Goal: Register for event/course

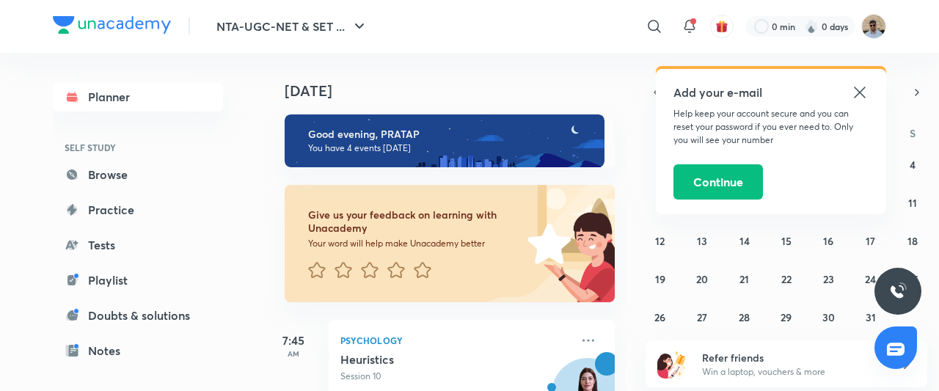
click at [859, 93] on icon at bounding box center [859, 92] width 11 height 11
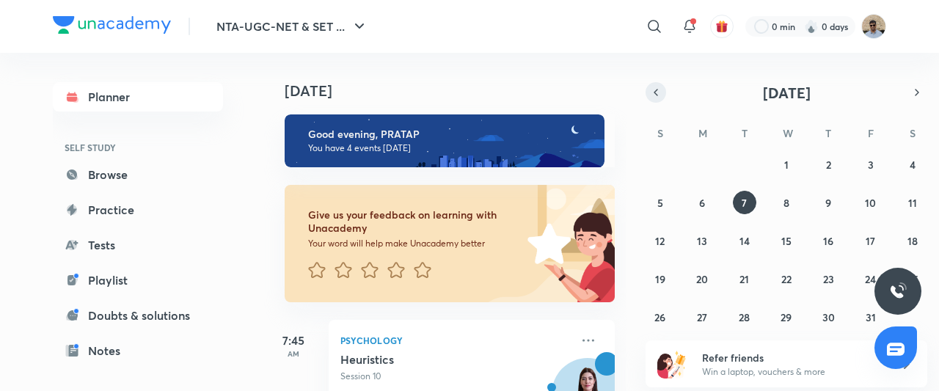
click at [656, 95] on icon "button" at bounding box center [656, 92] width 12 height 13
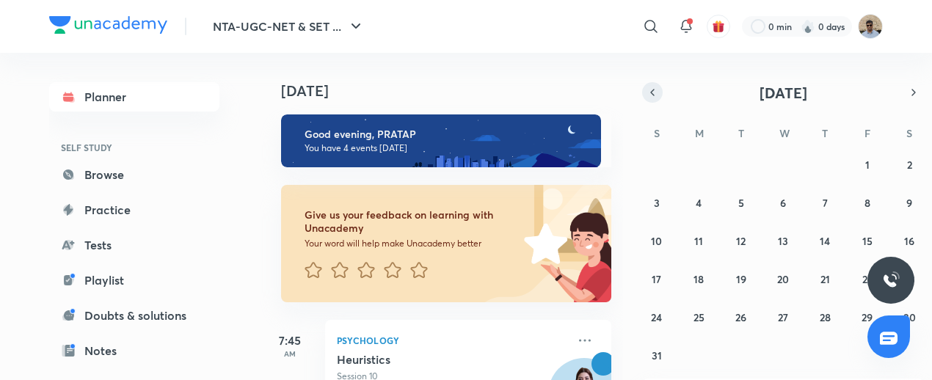
click at [656, 95] on icon "button" at bounding box center [652, 92] width 12 height 13
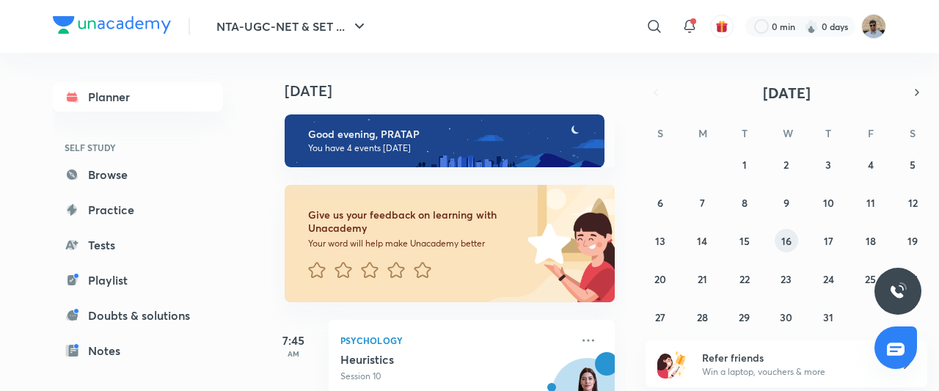
click at [791, 239] on abbr "16" at bounding box center [786, 241] width 10 height 14
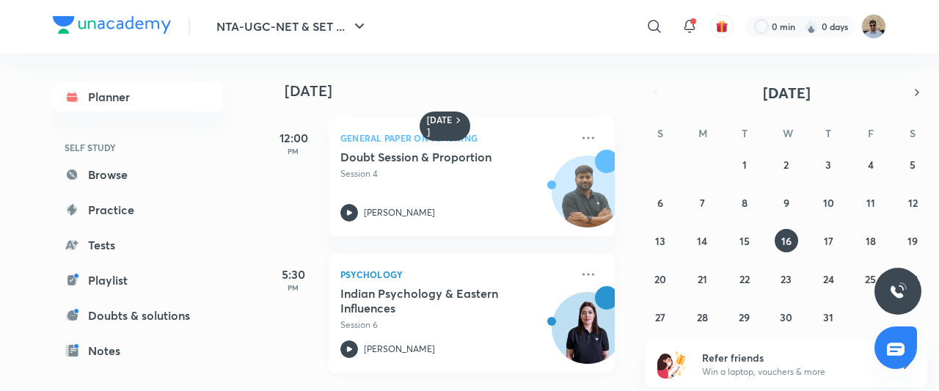
scroll to position [4, 0]
click at [580, 266] on icon at bounding box center [589, 275] width 18 height 18
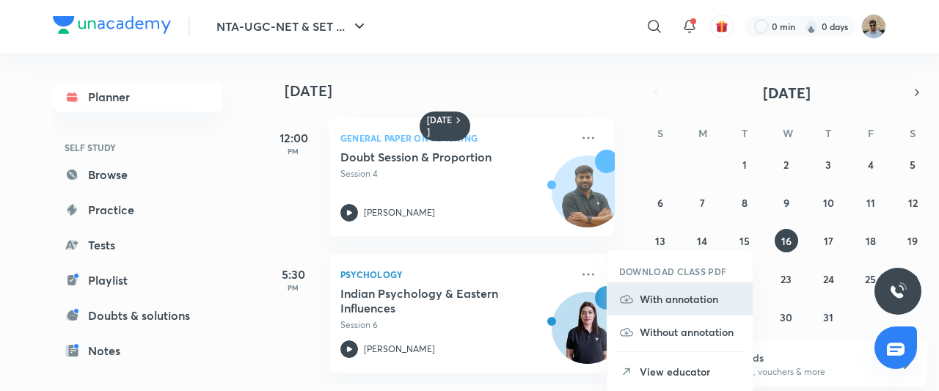
click at [660, 300] on p "With annotation" at bounding box center [690, 298] width 101 height 15
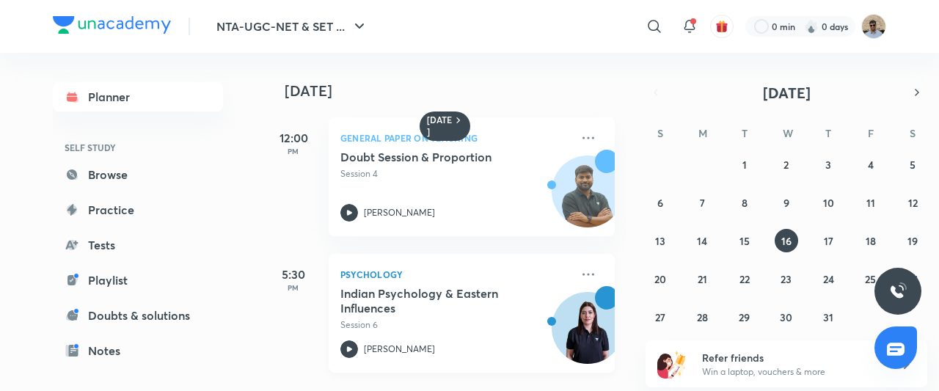
click at [492, 254] on div "Psychology Indian Psychology & Eastern Influences Session 6 [PERSON_NAME]" at bounding box center [472, 313] width 286 height 119
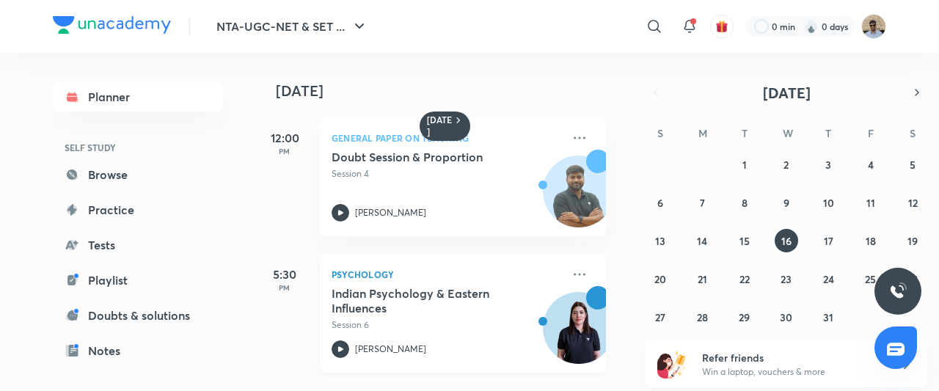
scroll to position [4, 6]
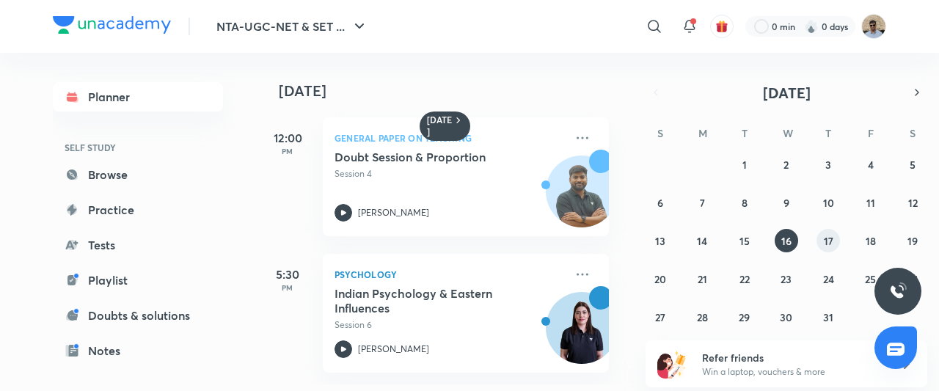
click at [834, 244] on button "17" at bounding box center [828, 240] width 23 height 23
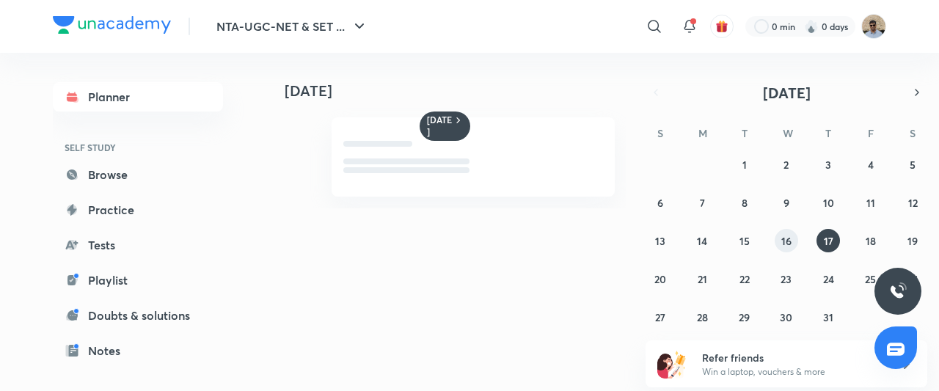
click at [786, 235] on abbr "16" at bounding box center [786, 241] width 10 height 14
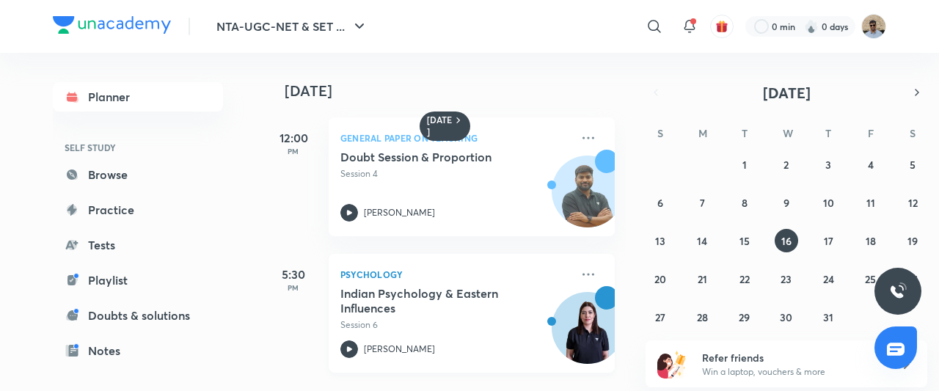
scroll to position [4, 0]
click at [836, 244] on button "17" at bounding box center [828, 240] width 23 height 23
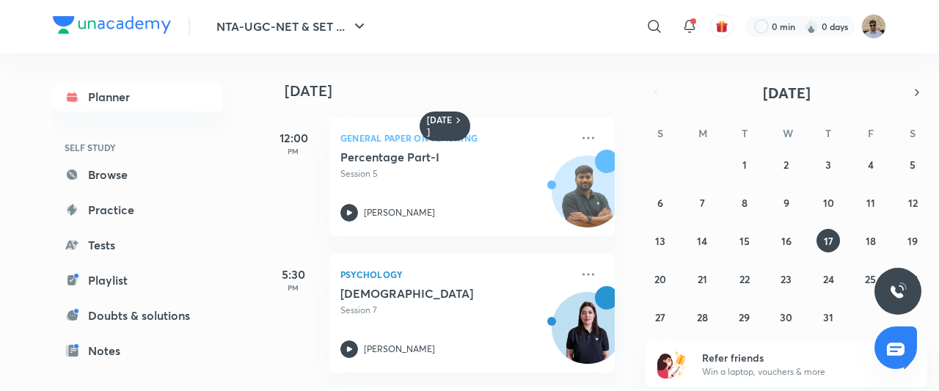
scroll to position [4, 7]
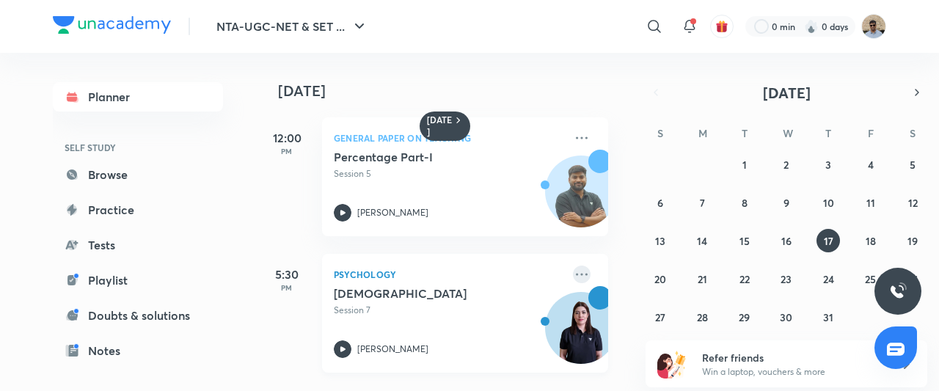
click at [573, 266] on icon at bounding box center [582, 275] width 18 height 18
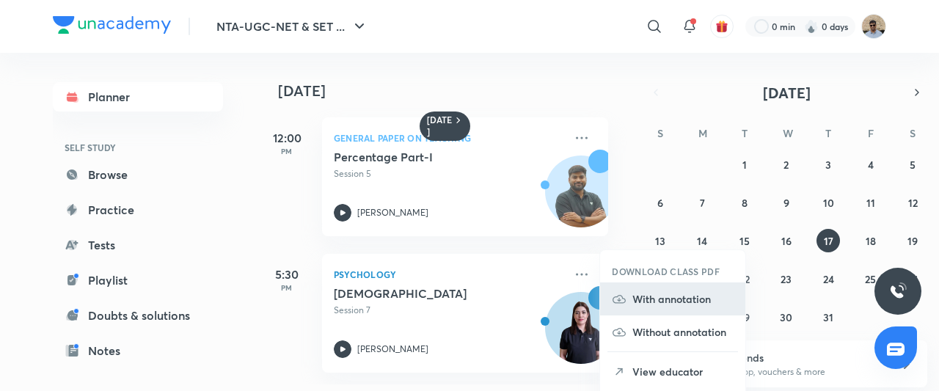
click at [663, 307] on li "With annotation" at bounding box center [672, 299] width 145 height 33
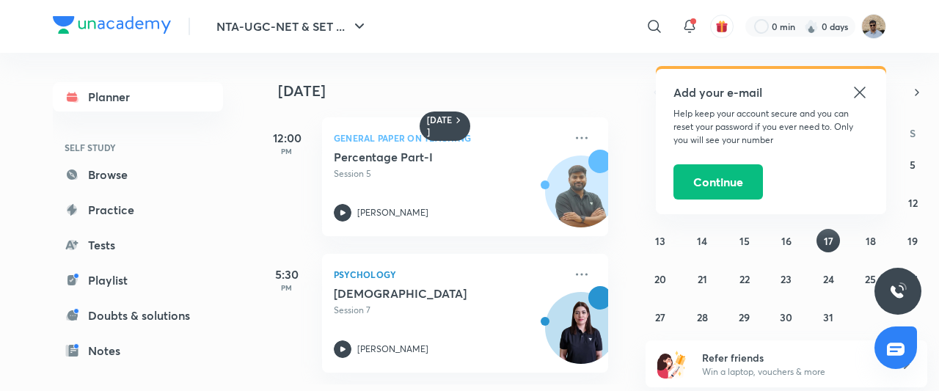
click at [863, 87] on icon at bounding box center [860, 93] width 18 height 18
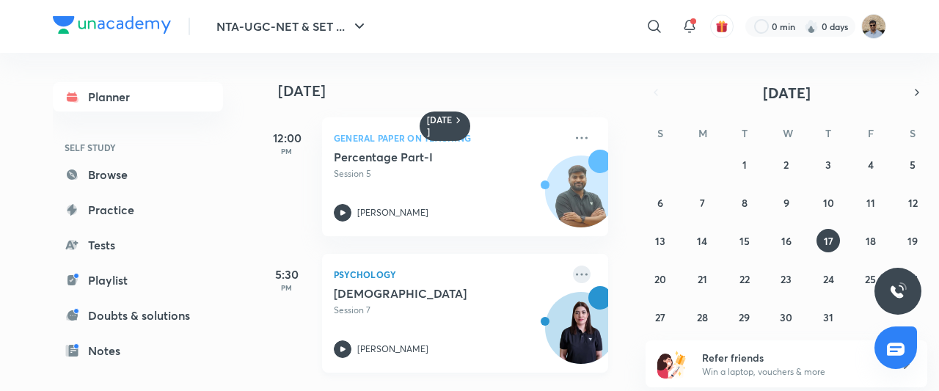
click at [573, 266] on icon at bounding box center [582, 275] width 18 height 18
click at [867, 238] on abbr "18" at bounding box center [871, 241] width 10 height 14
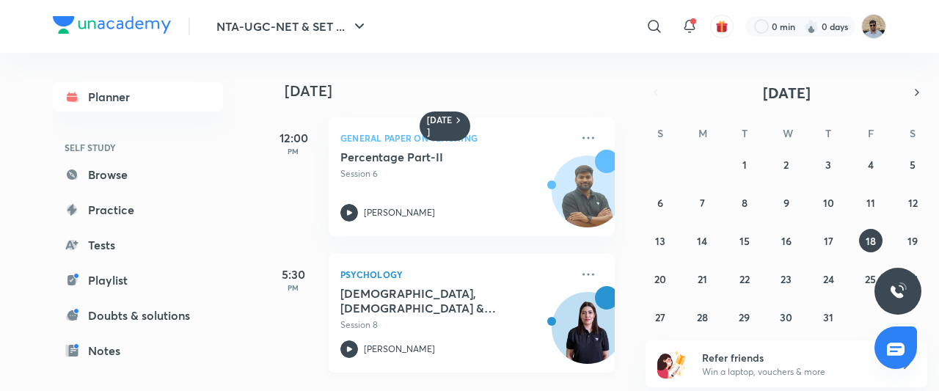
scroll to position [4, 15]
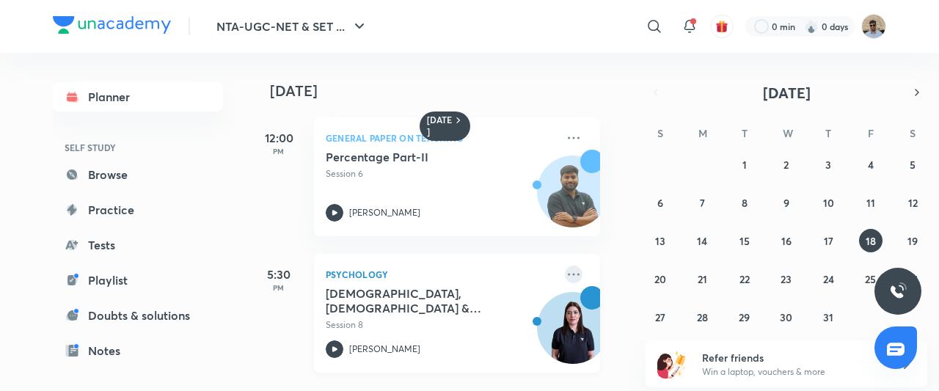
click at [565, 271] on icon at bounding box center [574, 275] width 18 height 18
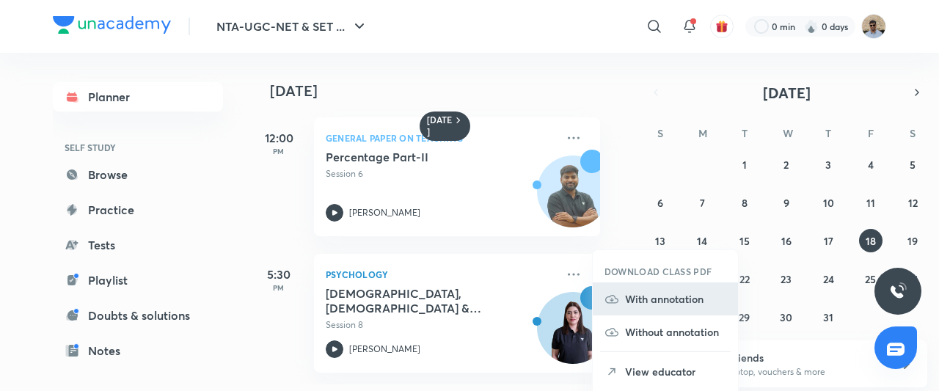
click at [655, 295] on p "With annotation" at bounding box center [675, 298] width 101 height 15
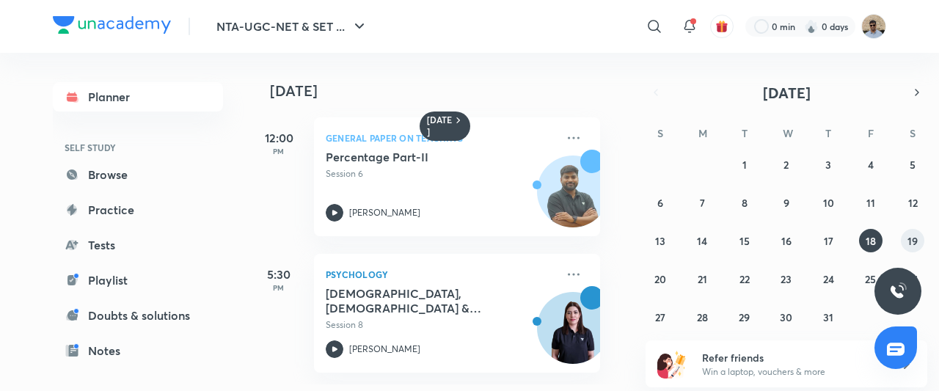
click at [916, 246] on abbr "19" at bounding box center [913, 241] width 10 height 14
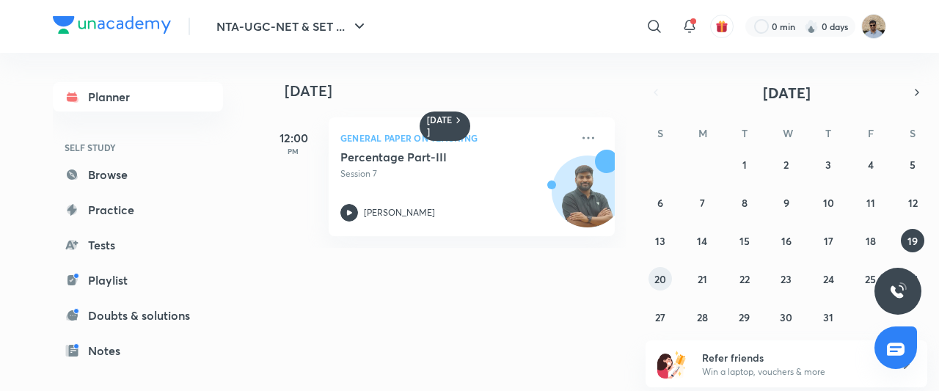
click at [661, 269] on button "20" at bounding box center [660, 278] width 23 height 23
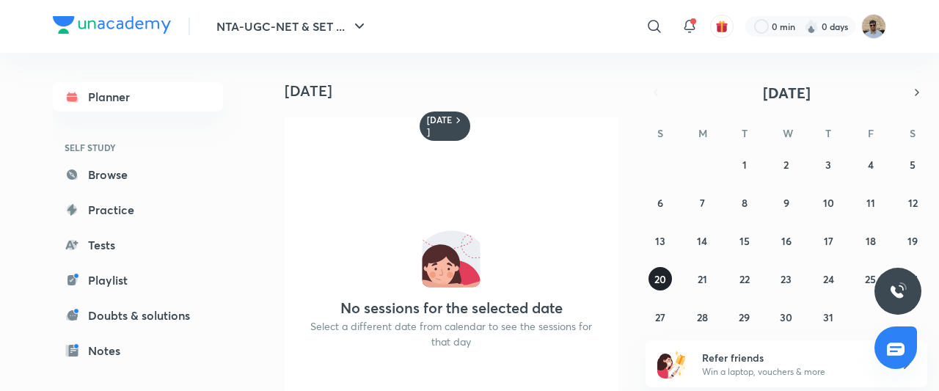
click at [655, 275] on abbr "20" at bounding box center [661, 279] width 12 height 14
click at [649, 275] on button "20" at bounding box center [660, 278] width 23 height 23
drag, startPoint x: 649, startPoint y: 275, endPoint x: 659, endPoint y: 275, distance: 10.3
click at [659, 275] on button "20" at bounding box center [660, 278] width 23 height 23
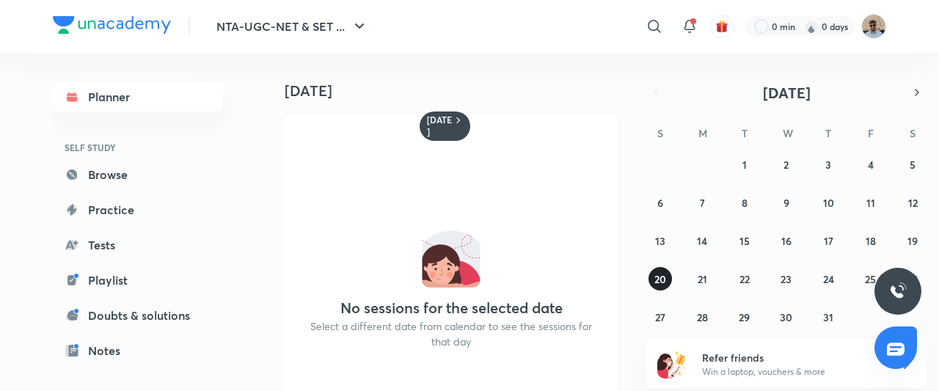
click at [659, 275] on abbr "20" at bounding box center [661, 279] width 12 height 14
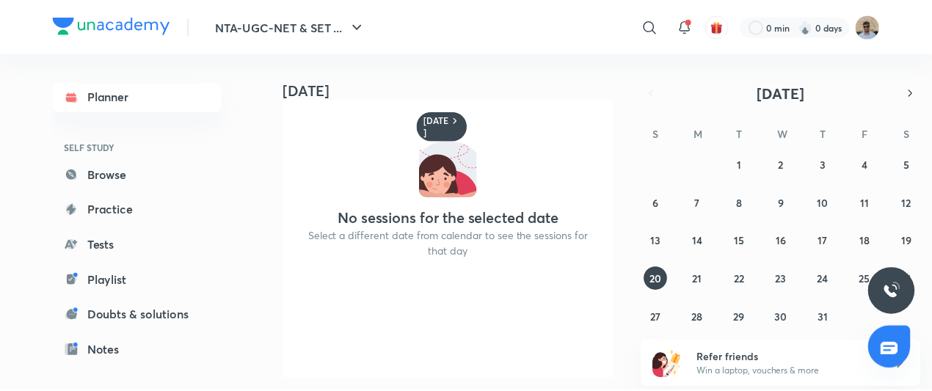
scroll to position [98, 0]
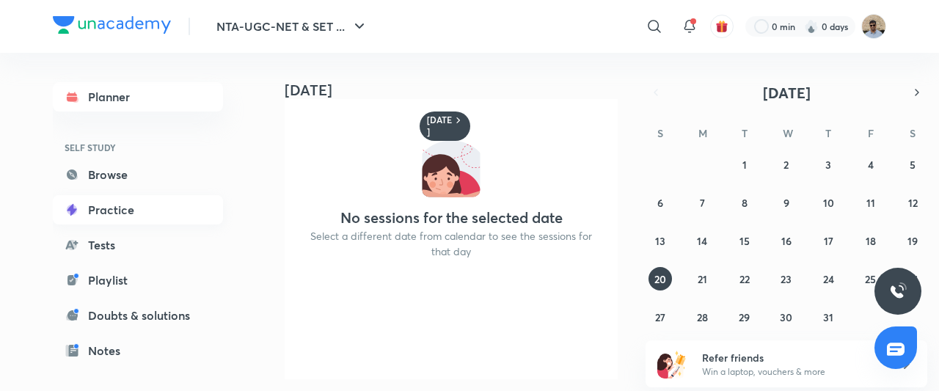
click at [101, 217] on link "Practice" at bounding box center [138, 209] width 170 height 29
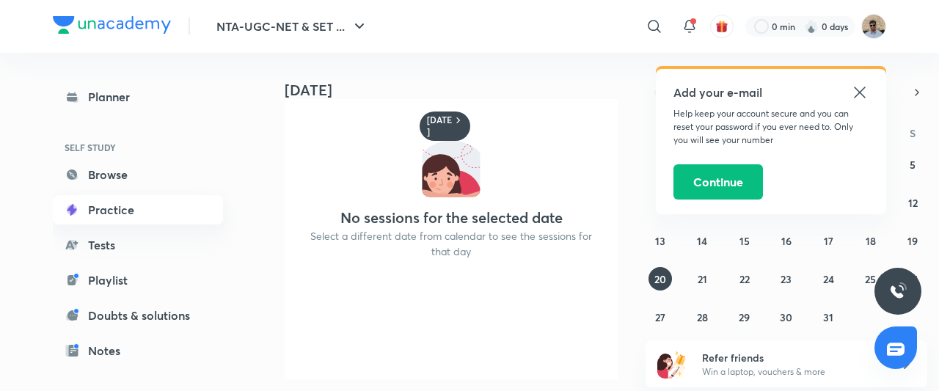
click at [112, 214] on link "Practice" at bounding box center [138, 209] width 170 height 29
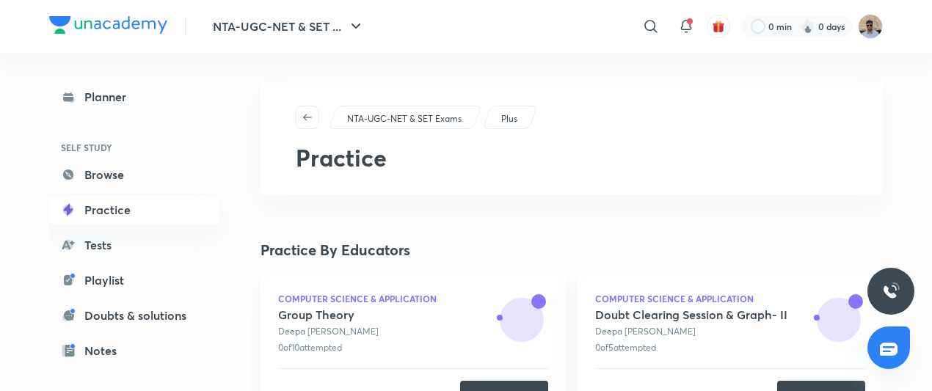
click at [112, 214] on link "Practice" at bounding box center [134, 209] width 170 height 29
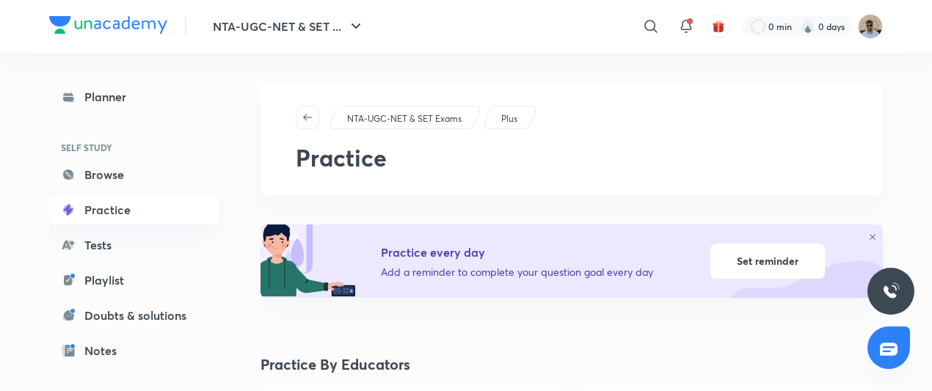
click at [112, 214] on link "Practice" at bounding box center [134, 209] width 170 height 29
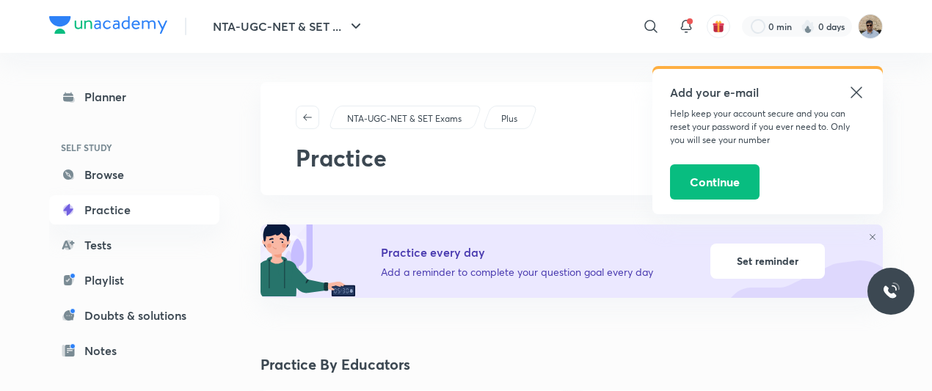
scroll to position [114, 0]
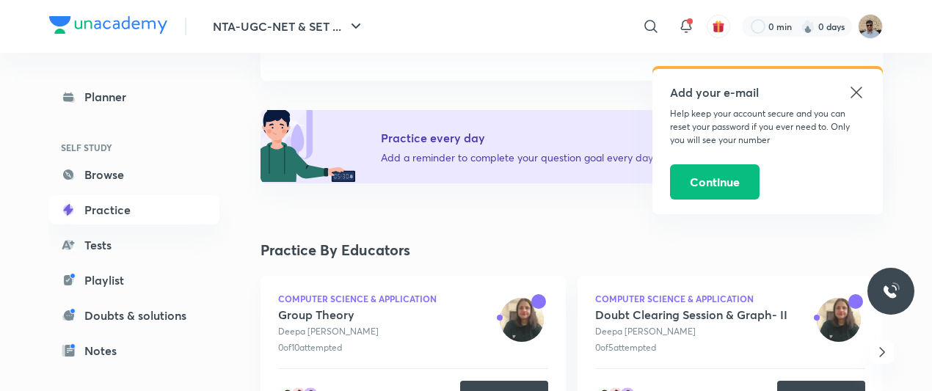
click at [856, 92] on icon at bounding box center [855, 92] width 11 height 11
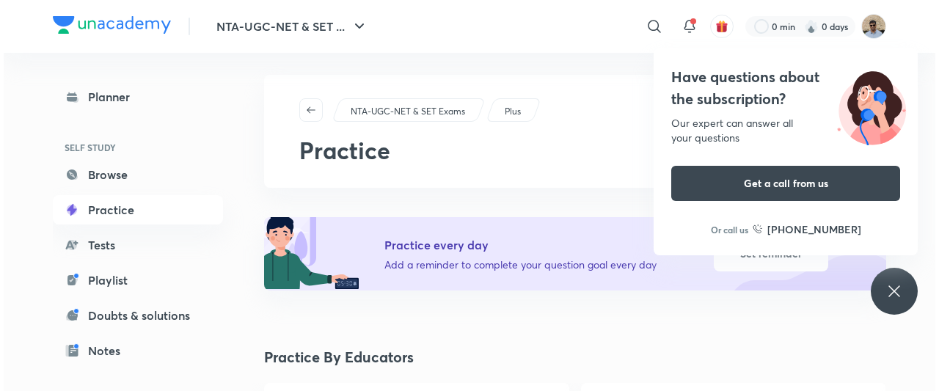
scroll to position [0, 0]
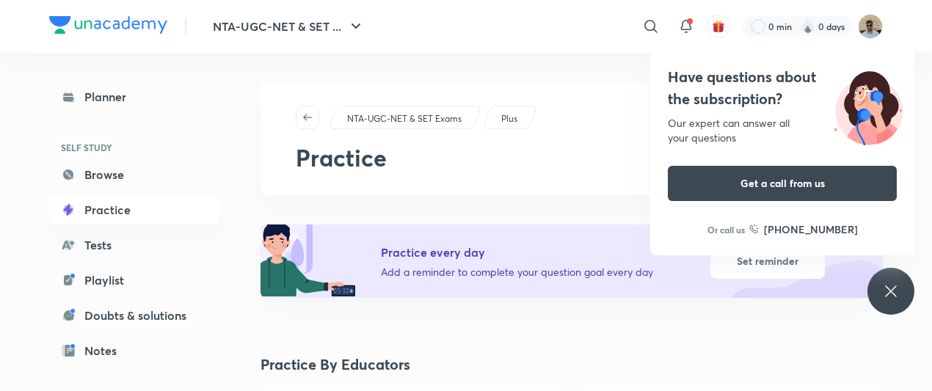
click at [889, 287] on icon at bounding box center [891, 292] width 18 height 18
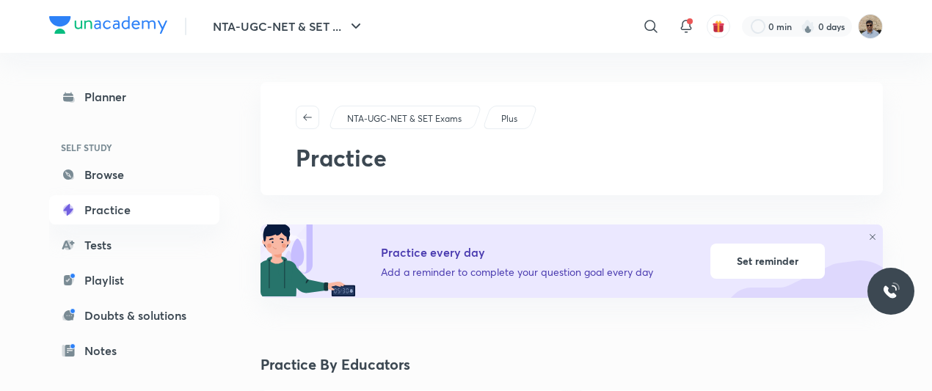
click at [750, 265] on div "Set reminder" at bounding box center [767, 261] width 114 height 35
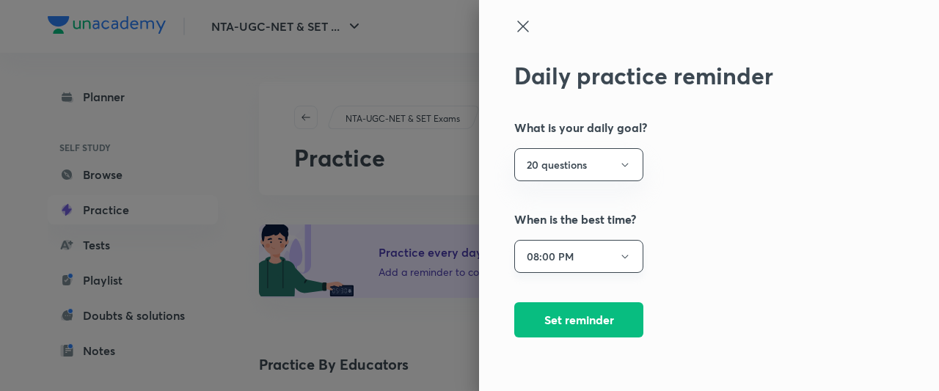
click at [626, 260] on icon "button" at bounding box center [625, 257] width 12 height 12
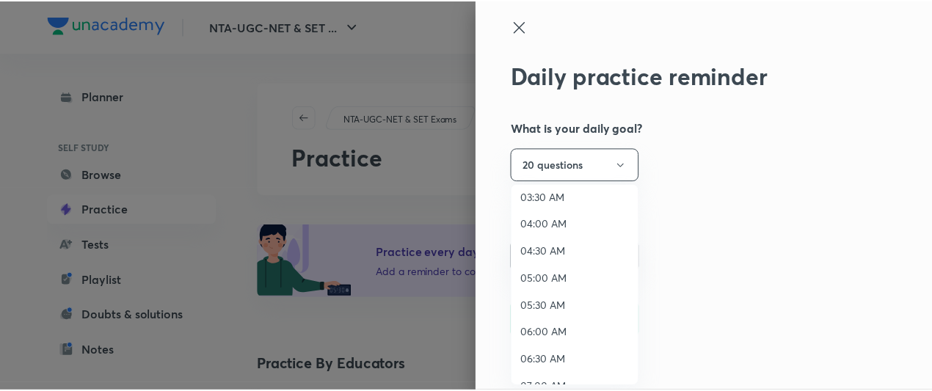
scroll to position [198, 0]
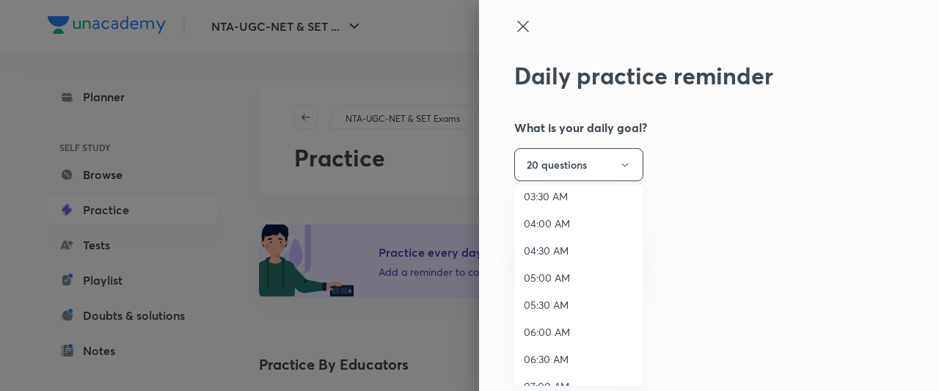
click at [531, 305] on span "05:30 AM" at bounding box center [579, 304] width 110 height 15
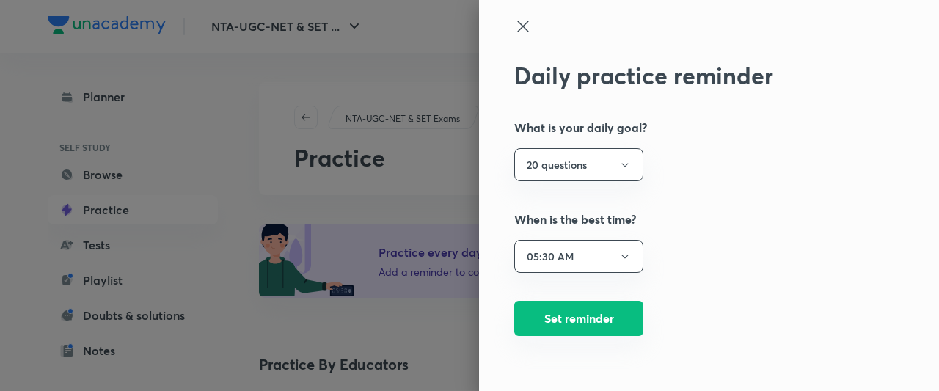
click at [575, 319] on button "Set reminder" at bounding box center [578, 318] width 129 height 35
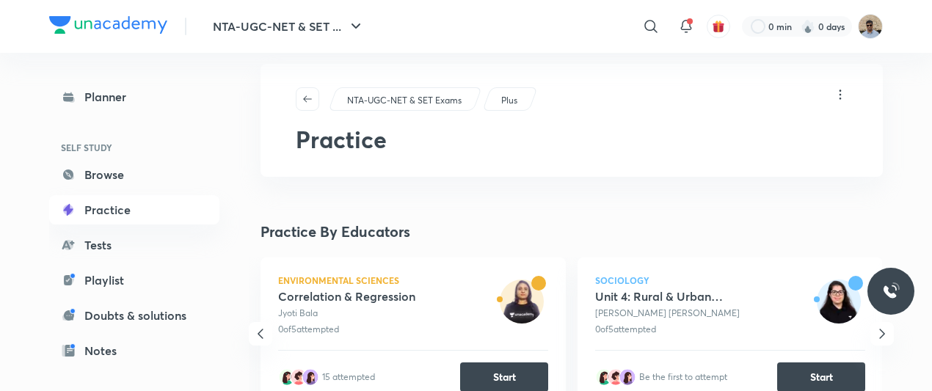
scroll to position [0, 0]
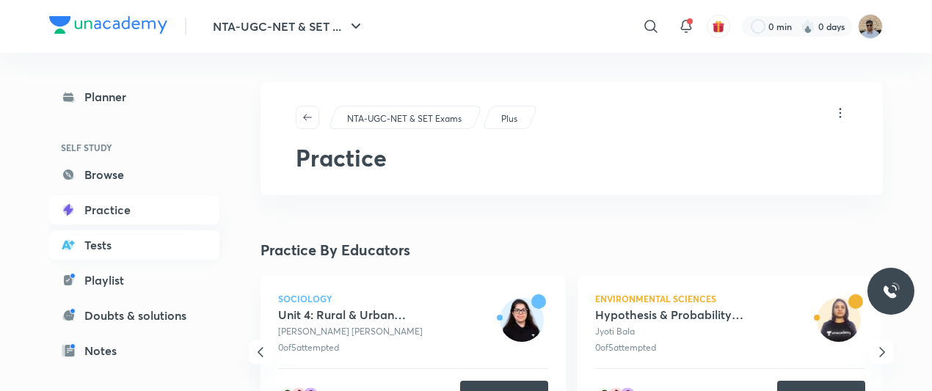
click at [92, 248] on link "Tests" at bounding box center [134, 244] width 170 height 29
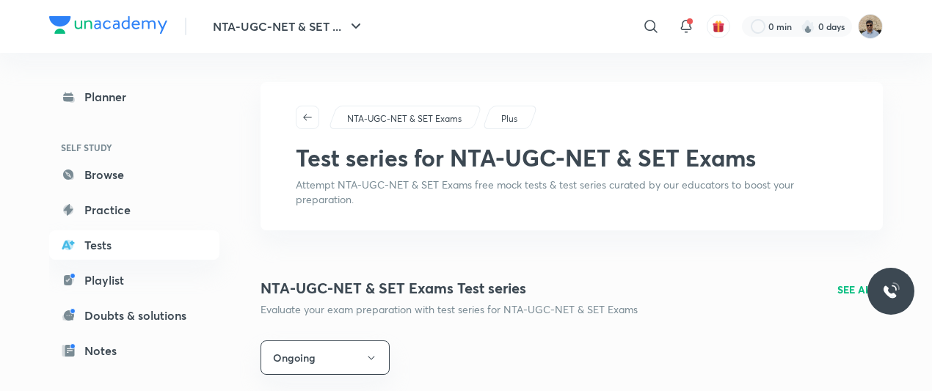
click at [92, 248] on link "Tests" at bounding box center [134, 244] width 170 height 29
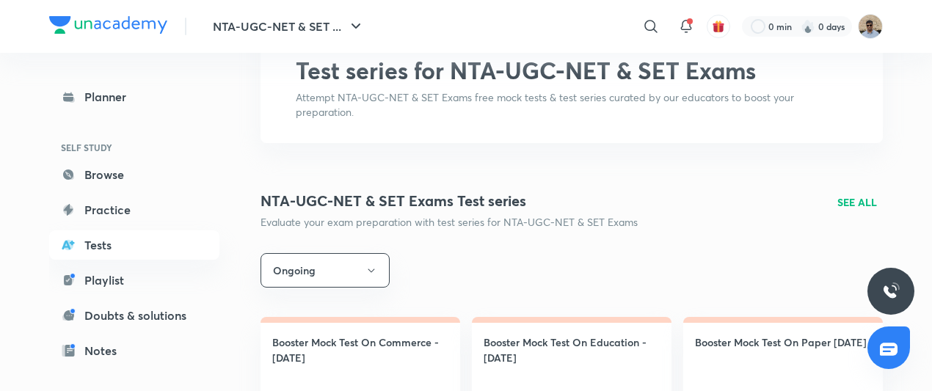
scroll to position [87, 0]
click at [362, 271] on button "Ongoing" at bounding box center [324, 271] width 129 height 34
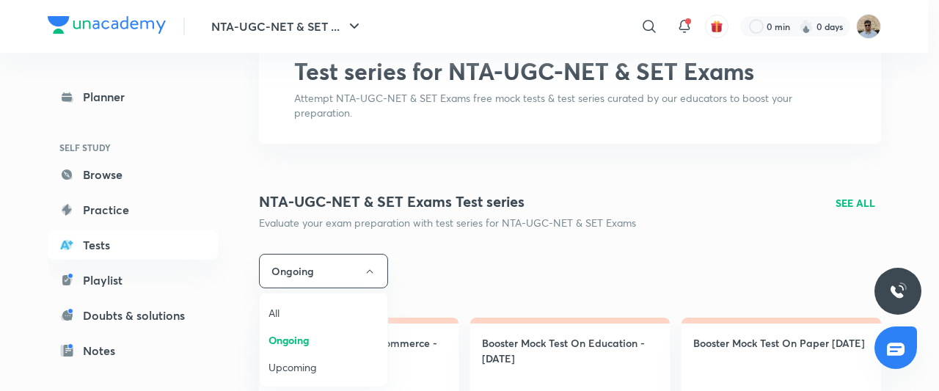
click at [451, 272] on div at bounding box center [469, 195] width 939 height 391
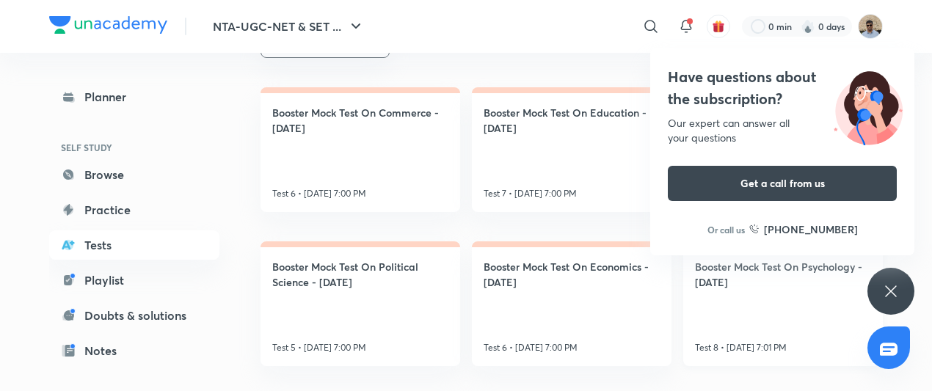
scroll to position [316, 0]
click at [757, 302] on link "Booster Mock Test On Psychology - [DATE] Test 8 • [DATE] 7:01 PM" at bounding box center [783, 305] width 200 height 125
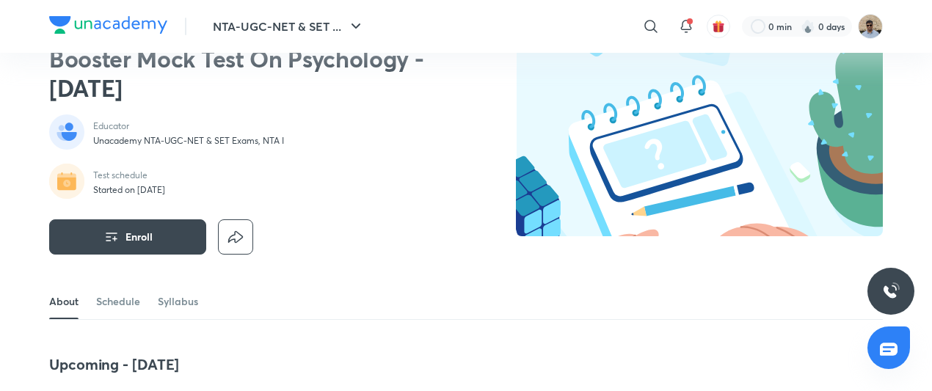
scroll to position [58, 0]
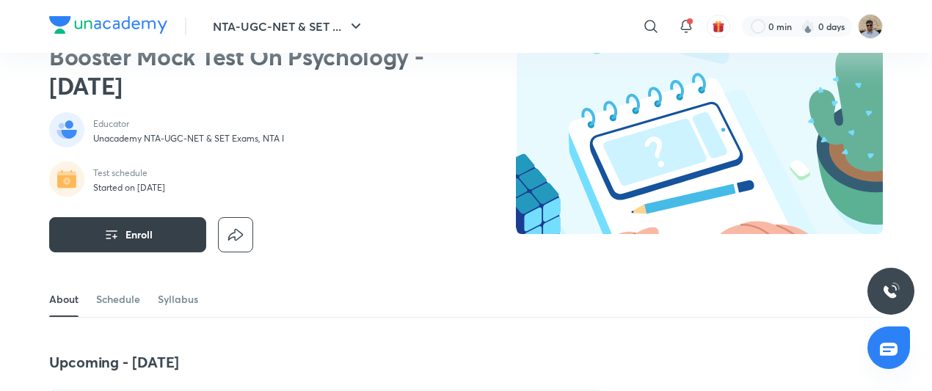
click at [178, 236] on button "Enroll" at bounding box center [127, 234] width 157 height 35
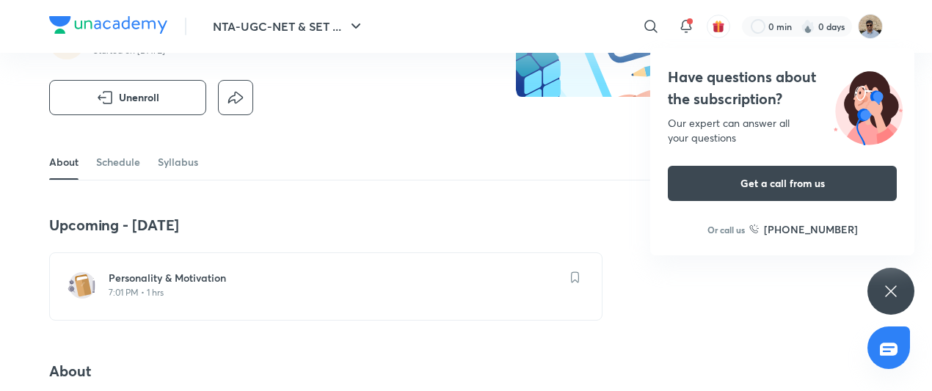
scroll to position [197, 0]
click at [127, 164] on link "Schedule" at bounding box center [118, 160] width 44 height 35
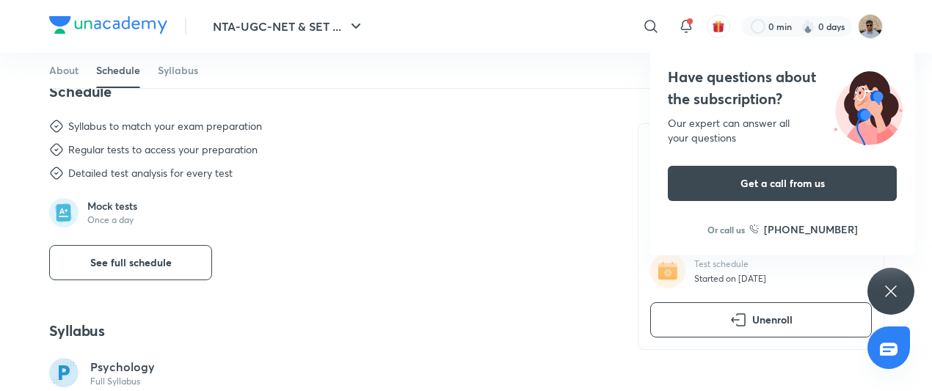
scroll to position [721, 0]
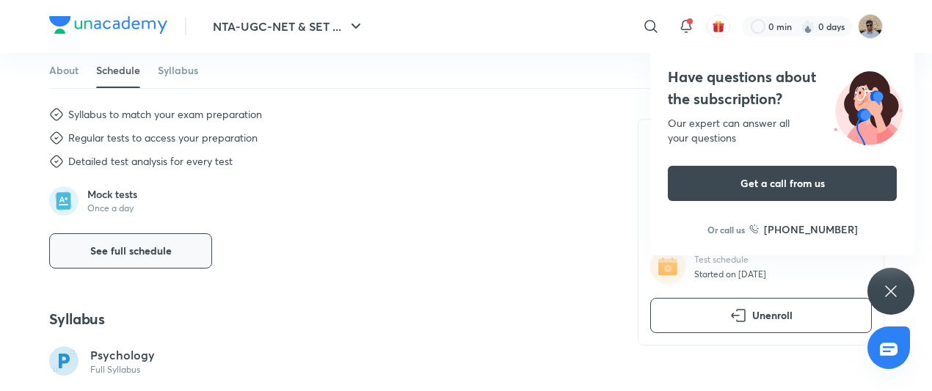
click at [116, 247] on span "See full schedule" at bounding box center [130, 251] width 81 height 15
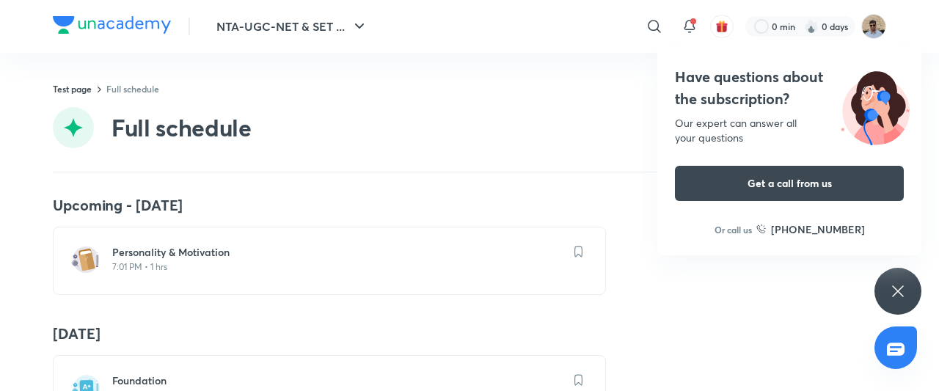
click at [903, 300] on icon at bounding box center [898, 292] width 18 height 18
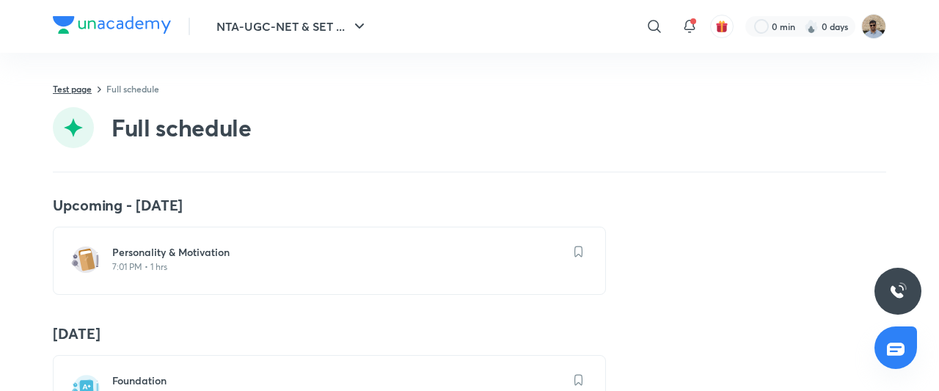
click at [90, 86] on link "Test page" at bounding box center [72, 89] width 39 height 12
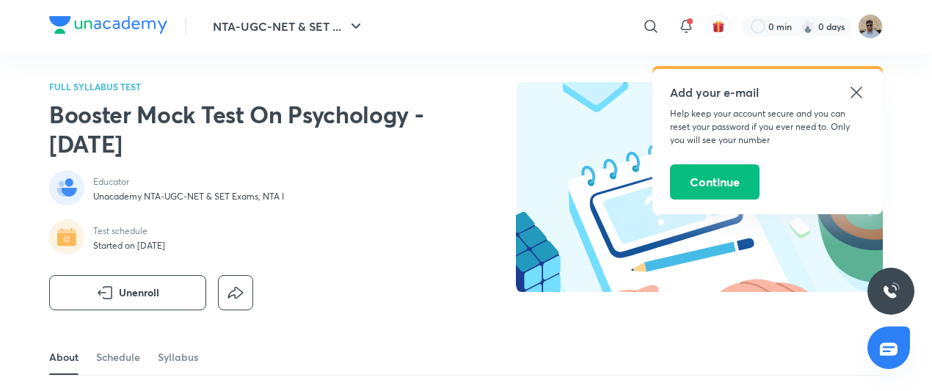
click at [854, 93] on icon at bounding box center [857, 93] width 18 height 18
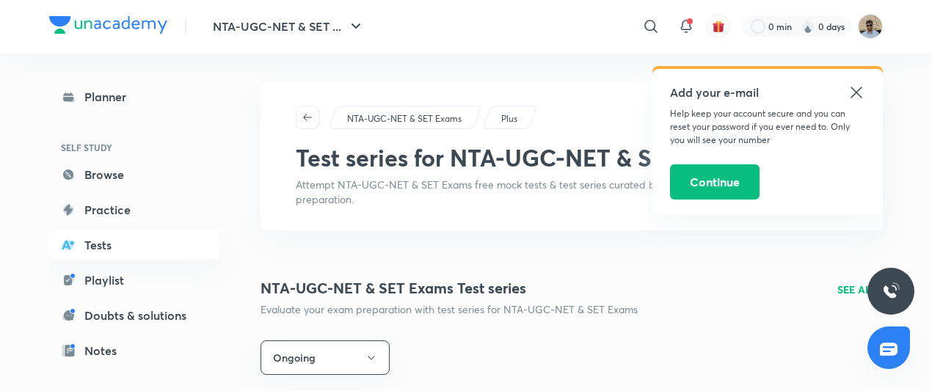
click at [853, 87] on icon at bounding box center [857, 93] width 18 height 18
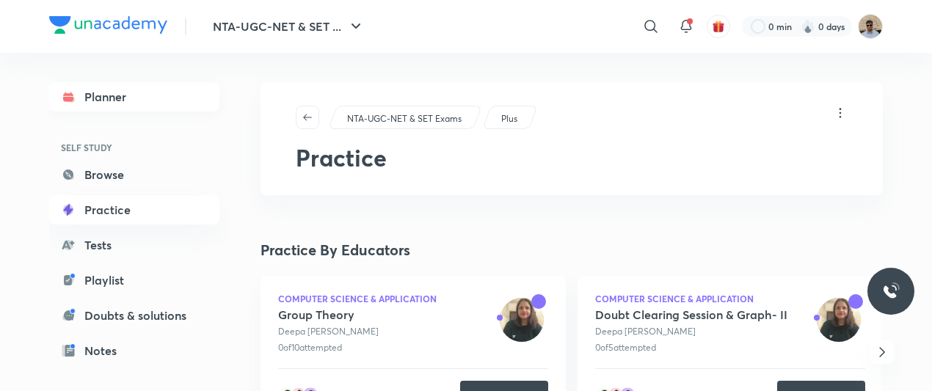
click at [107, 91] on link "Planner" at bounding box center [134, 96] width 170 height 29
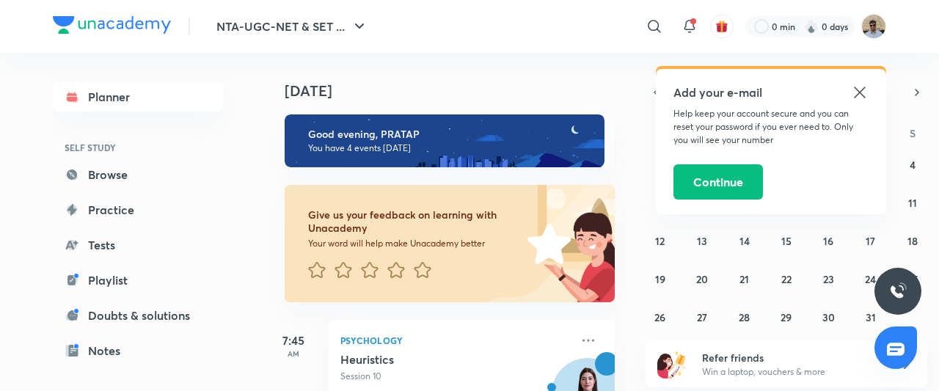
click at [861, 89] on icon at bounding box center [860, 93] width 18 height 18
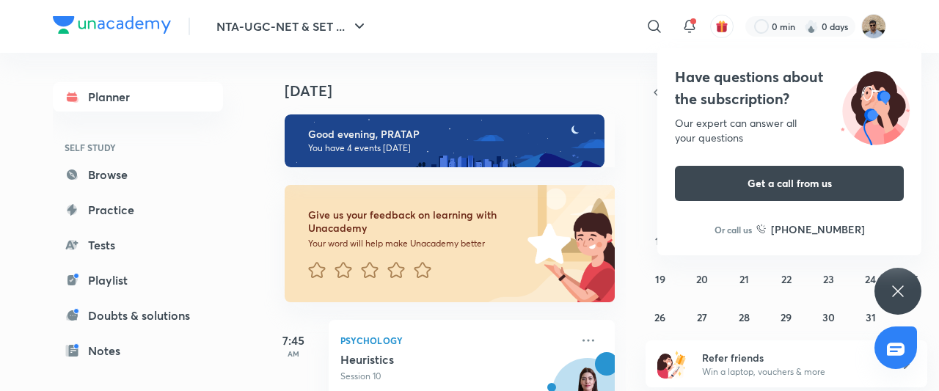
click at [894, 294] on icon at bounding box center [898, 292] width 18 height 18
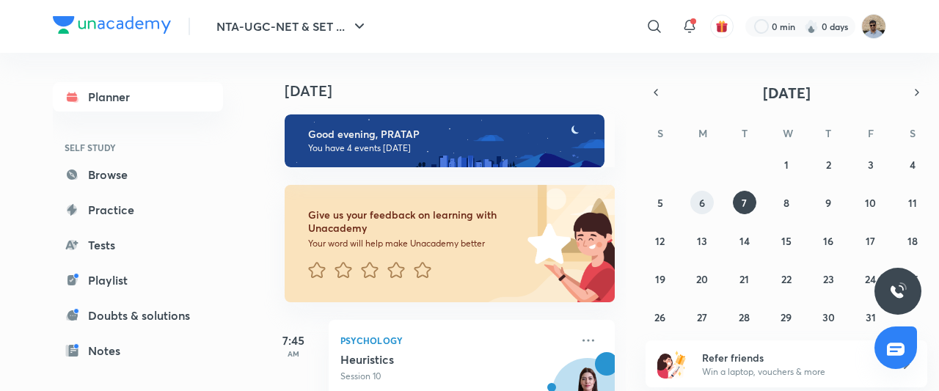
click at [706, 201] on button "6" at bounding box center [701, 202] width 23 height 23
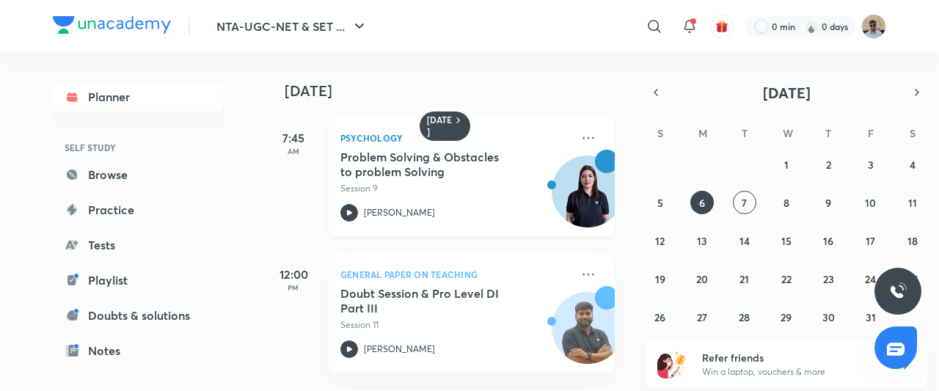
scroll to position [141, 0]
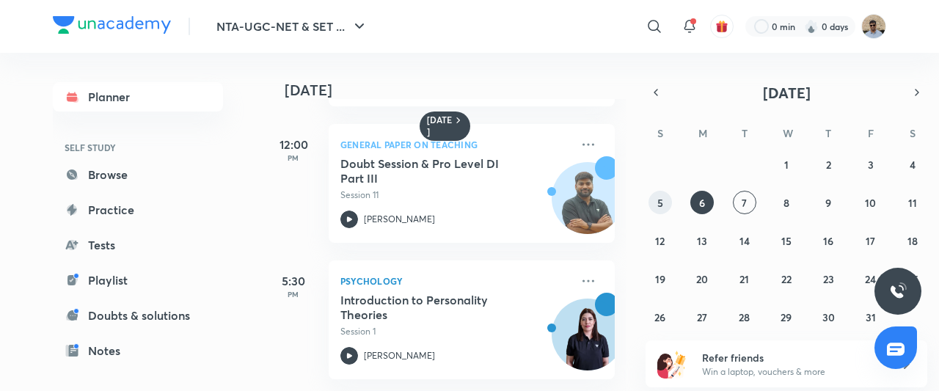
click at [653, 202] on button "5" at bounding box center [660, 202] width 23 height 23
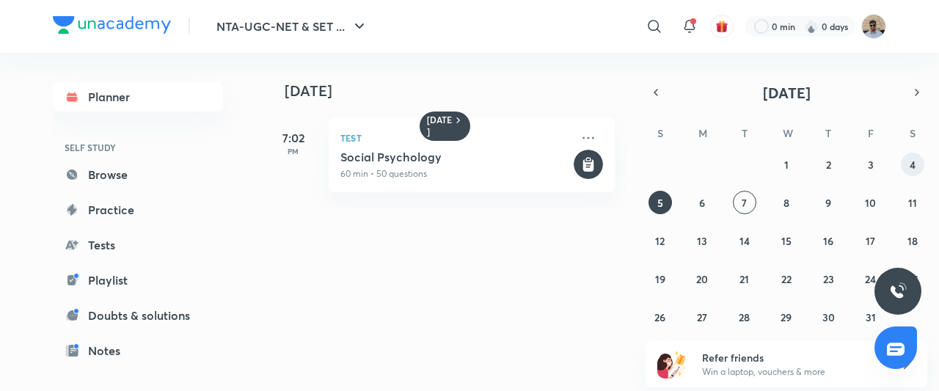
click at [922, 170] on button "4" at bounding box center [912, 164] width 23 height 23
